Goal: Find contact information: Find contact information

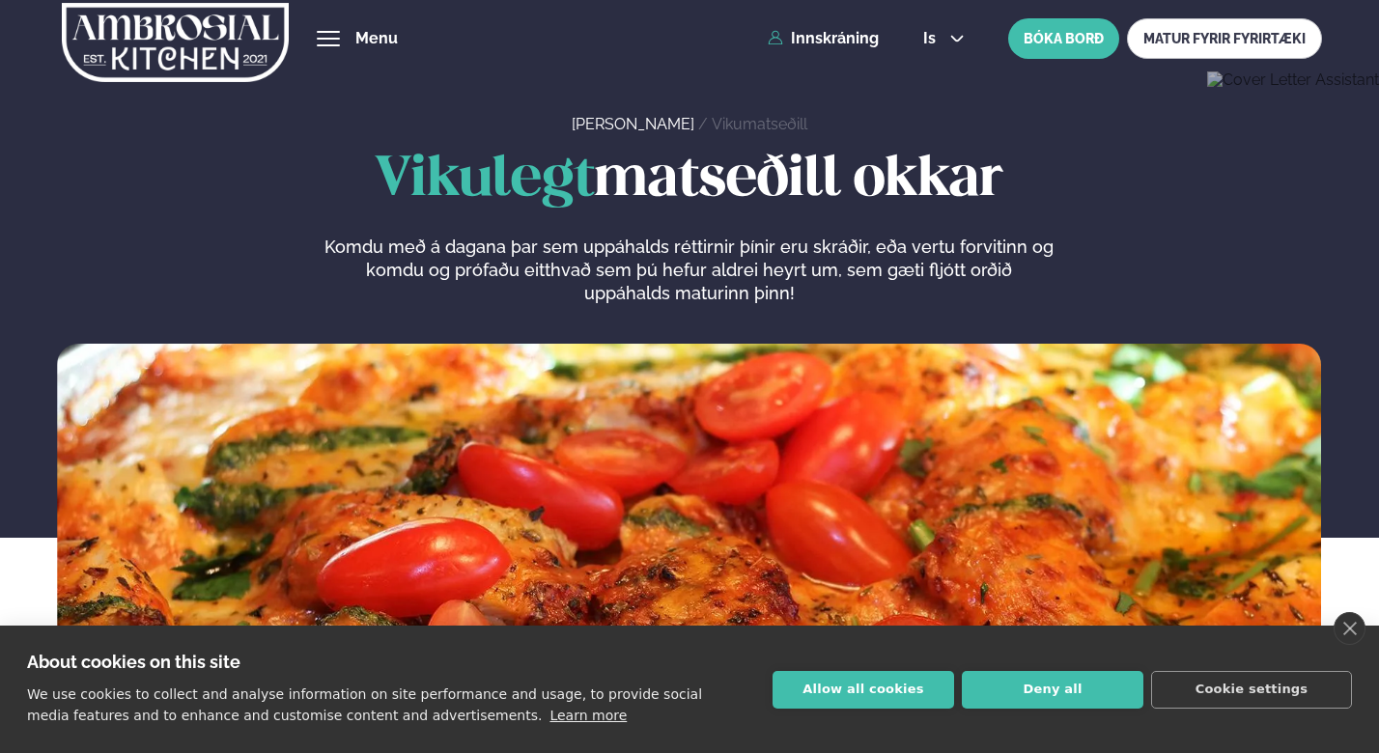
click at [955, 28] on div "is en is BÓKA BORÐ MATUR FYRIR FYRIRTÆKI" at bounding box center [1115, 38] width 414 height 41
click at [955, 38] on icon at bounding box center [956, 38] width 15 height 15
click at [946, 82] on link "en" at bounding box center [944, 73] width 72 height 39
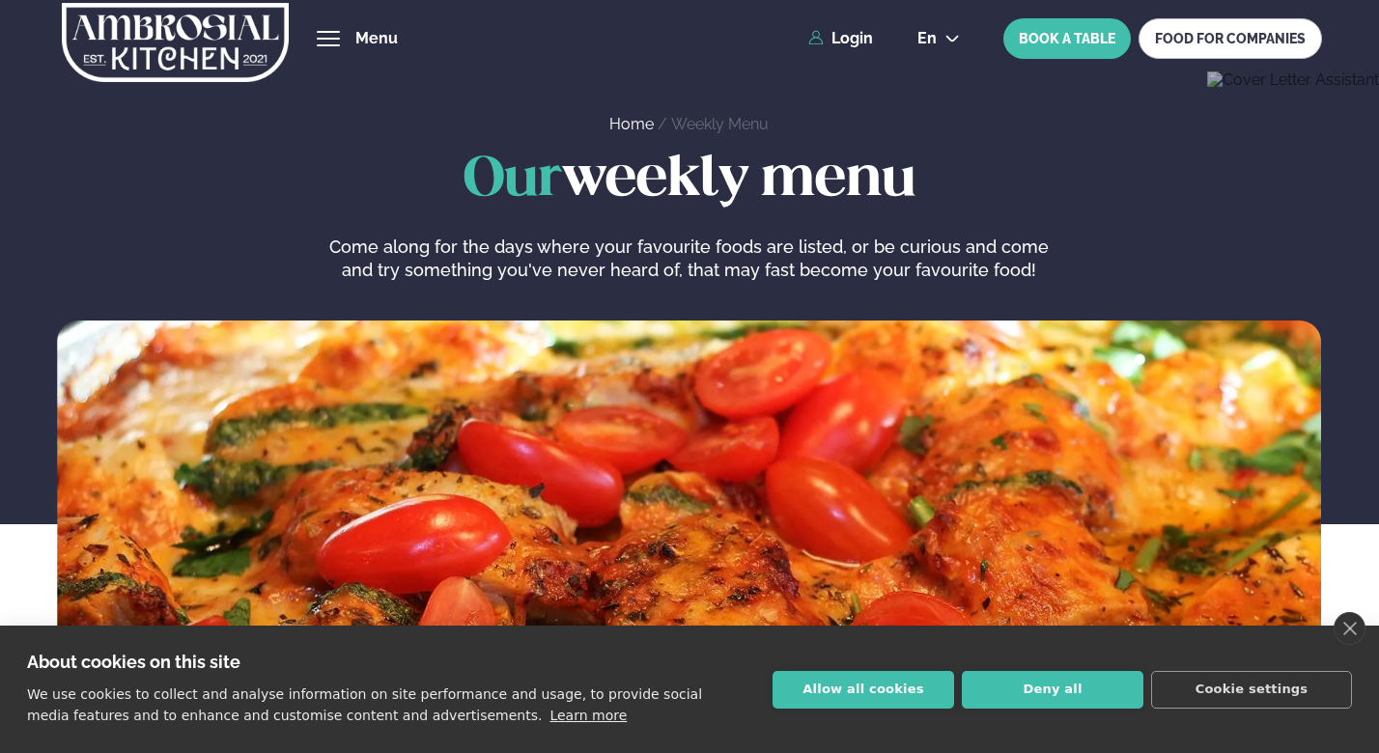
click at [340, 42] on button "hamburger" at bounding box center [328, 38] width 23 height 23
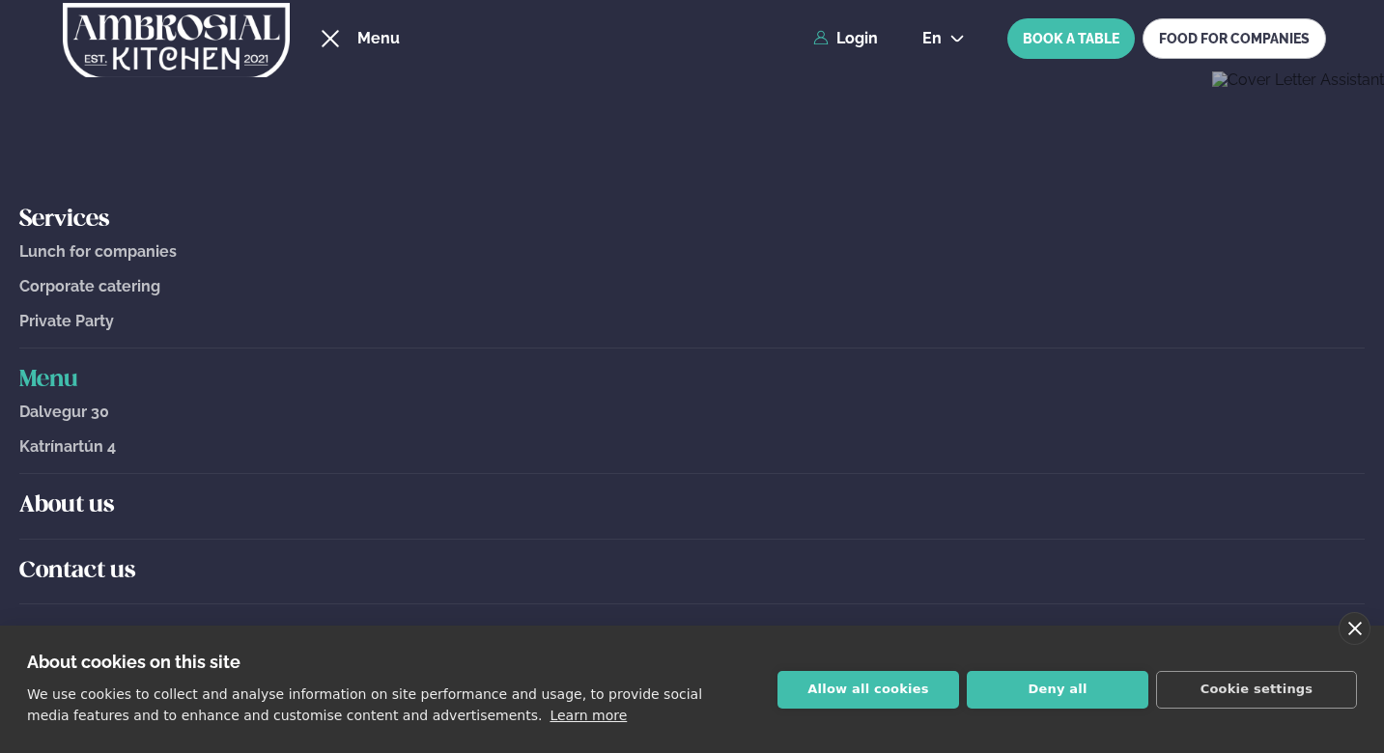
click at [1357, 626] on link "close" at bounding box center [1355, 628] width 32 height 33
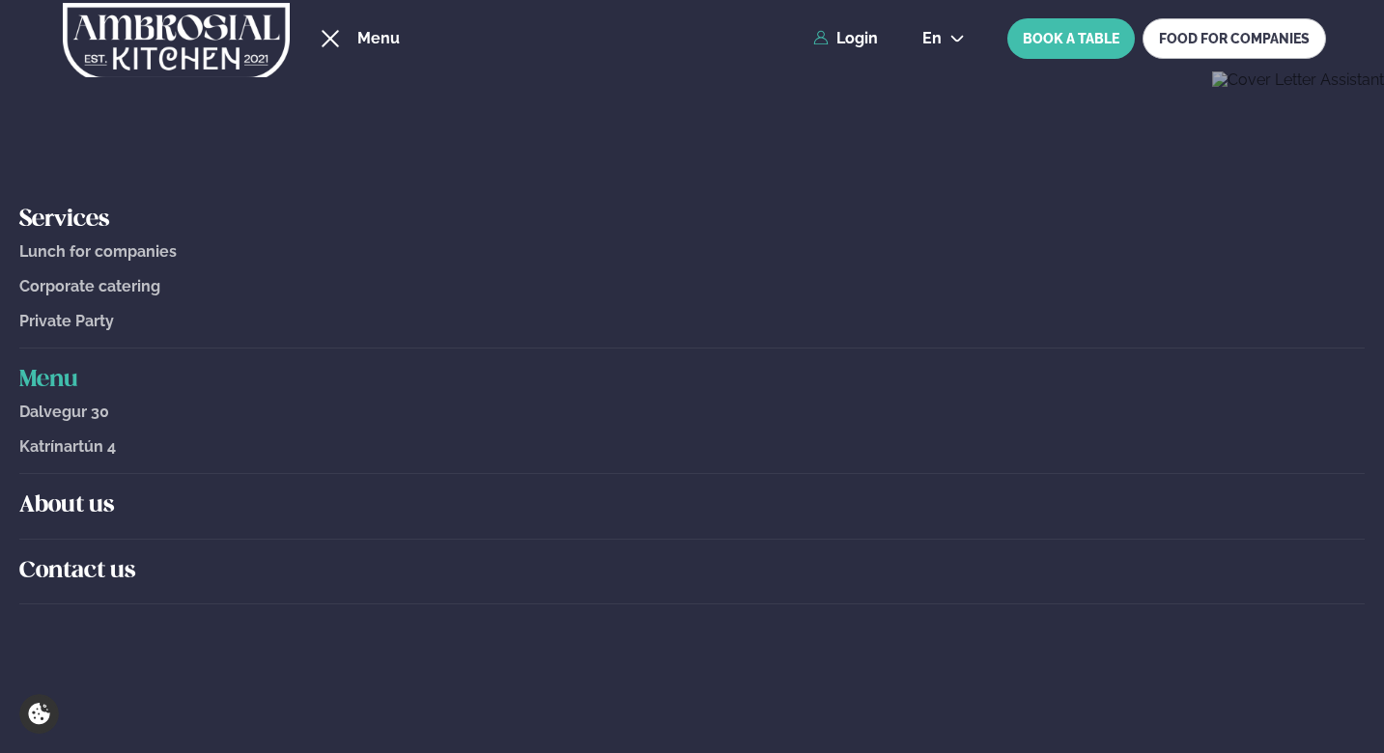
click at [68, 558] on h5 "Contact us" at bounding box center [691, 571] width 1345 height 31
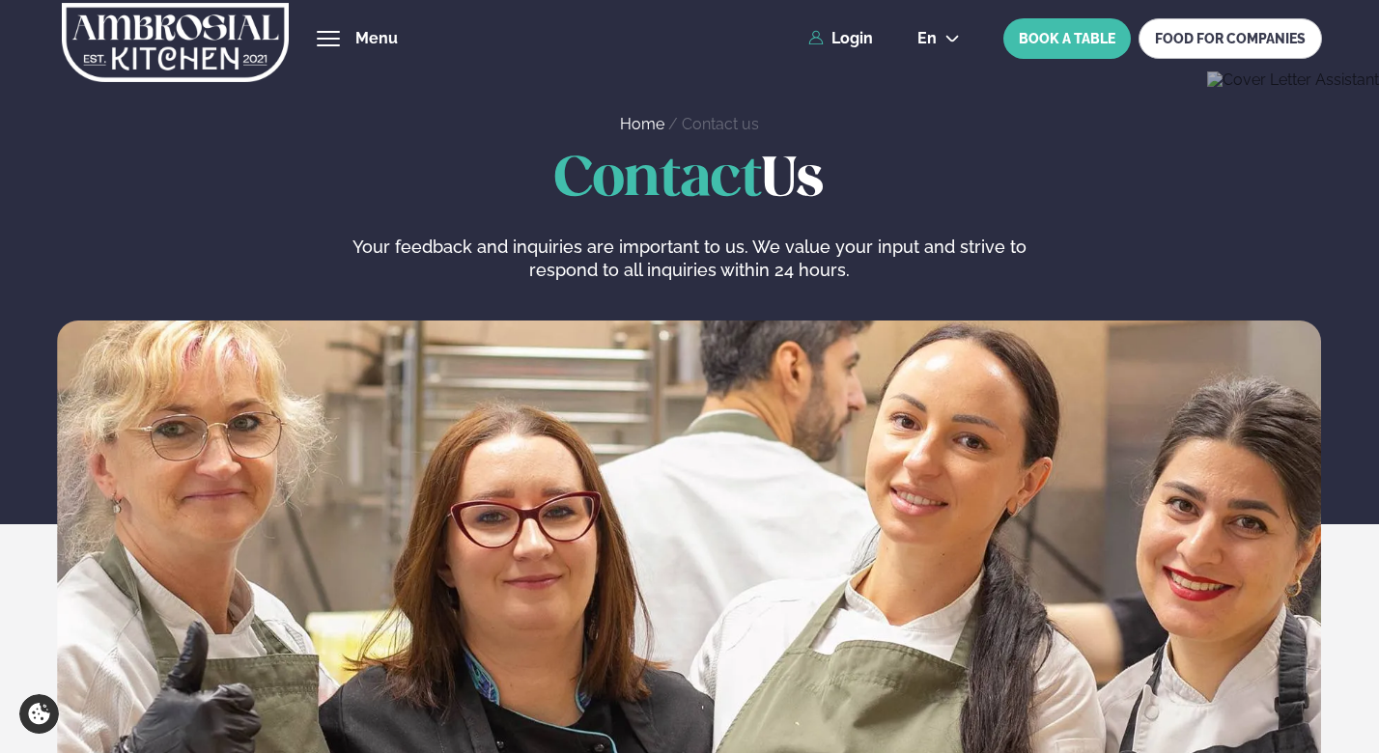
click at [331, 44] on span "hamburger" at bounding box center [328, 45] width 23 height 2
